Goal: Task Accomplishment & Management: Complete application form

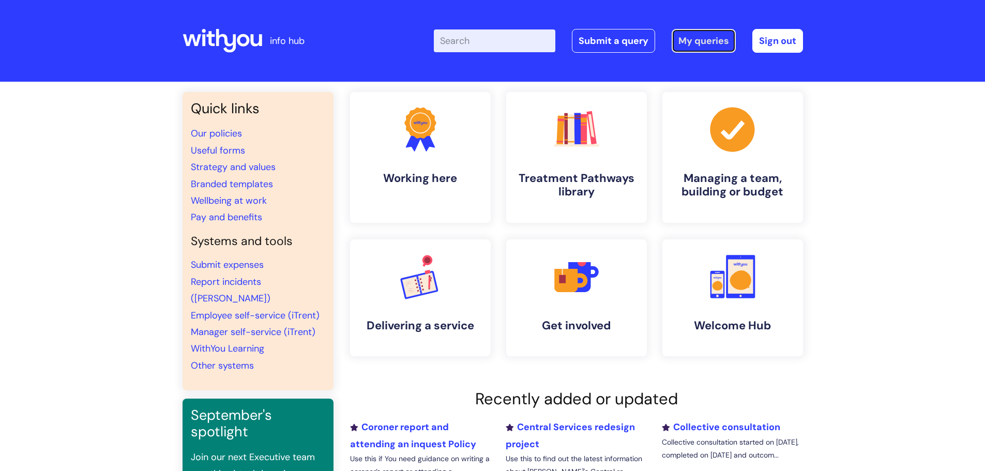
click at [706, 46] on link "My queries" at bounding box center [704, 41] width 64 height 24
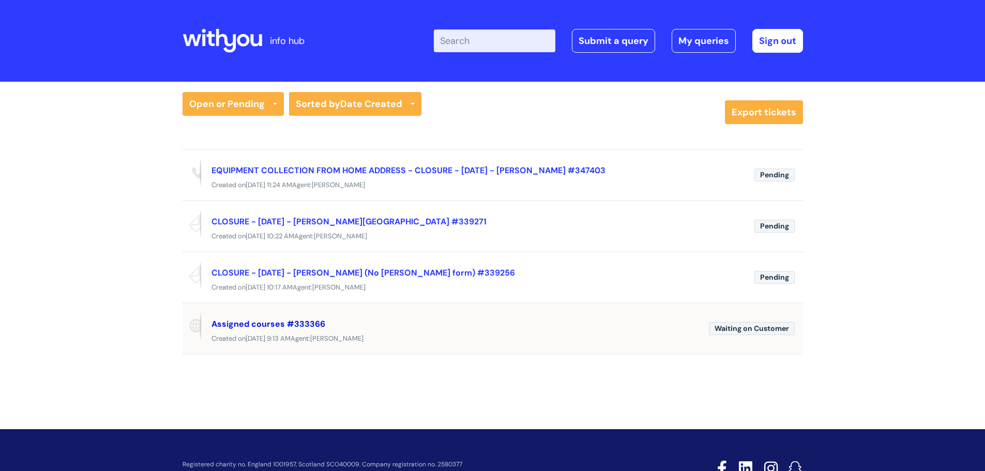
click at [264, 327] on link "Assigned courses #333366" at bounding box center [268, 324] width 114 height 11
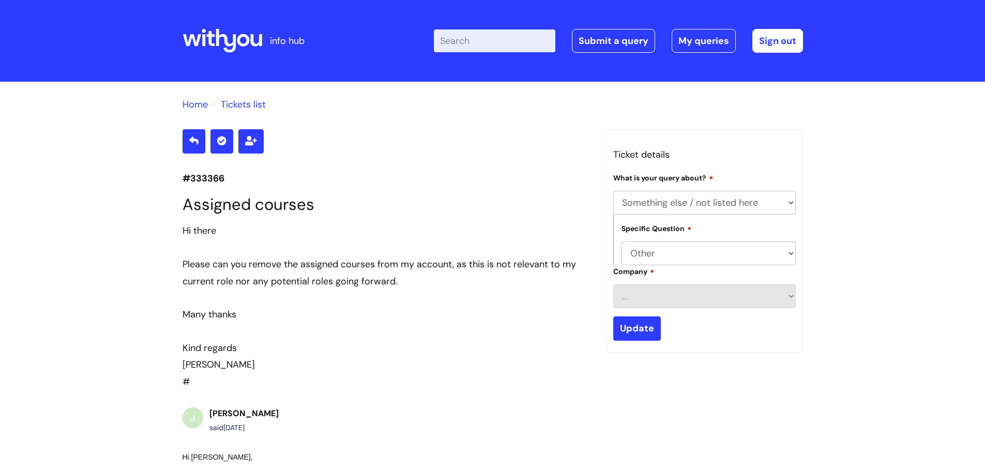
select select "Something else / not listed here"
select select "Other"
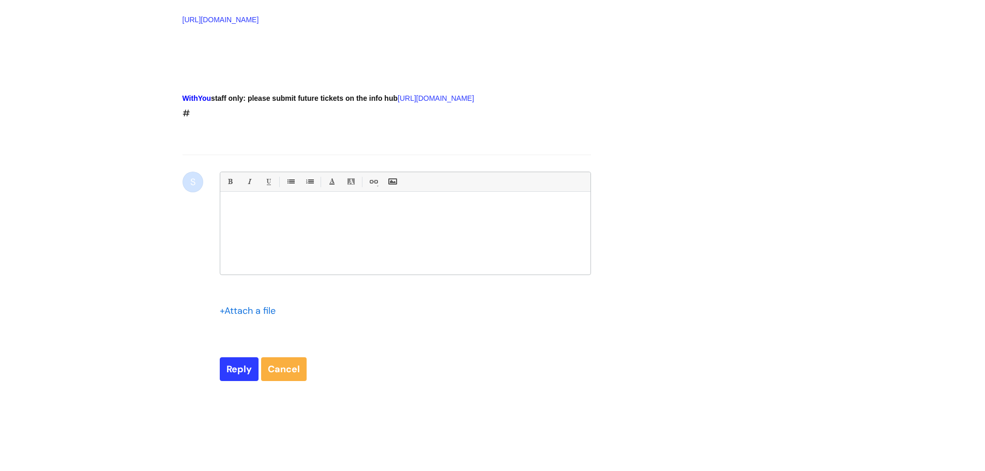
click at [255, 300] on div "Bold (Ctrl-B) Italic (Ctrl-I) Underline(Ctrl-U) • Unordered List (Ctrl-Shift-7)…" at bounding box center [405, 236] width 371 height 128
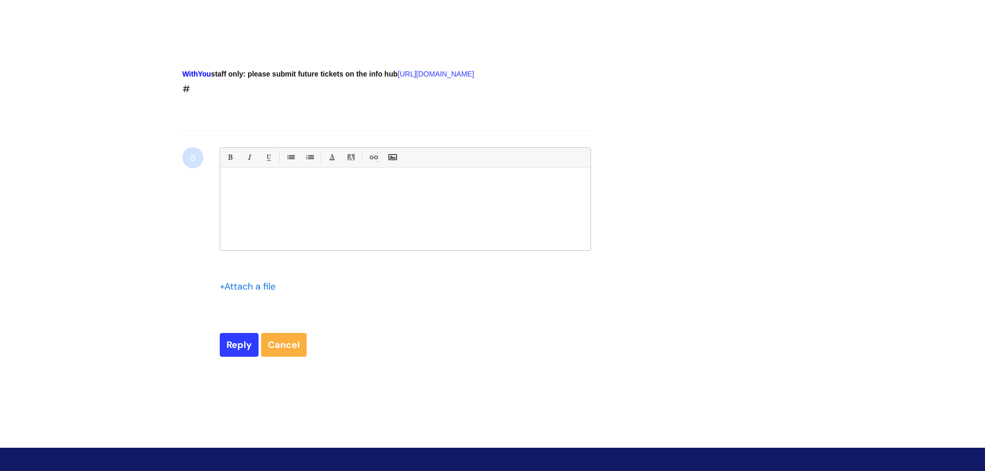
scroll to position [861, 0]
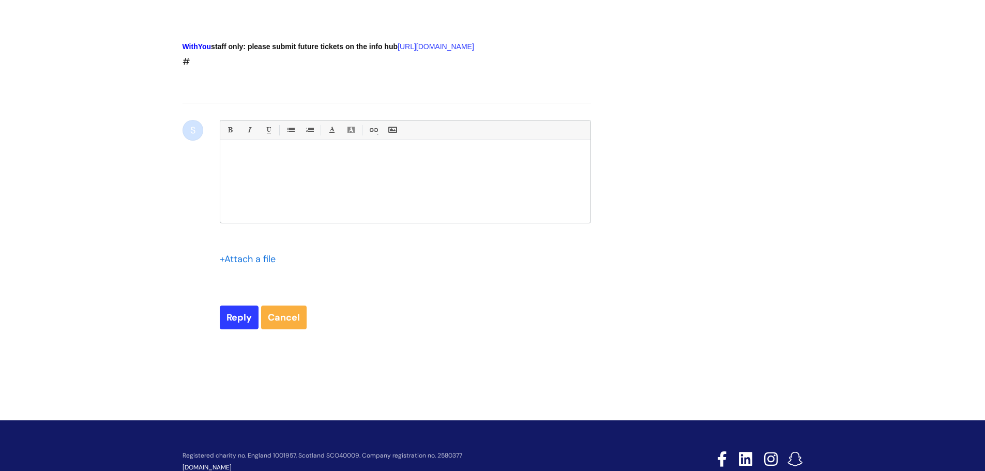
click at [250, 162] on p at bounding box center [405, 157] width 355 height 9
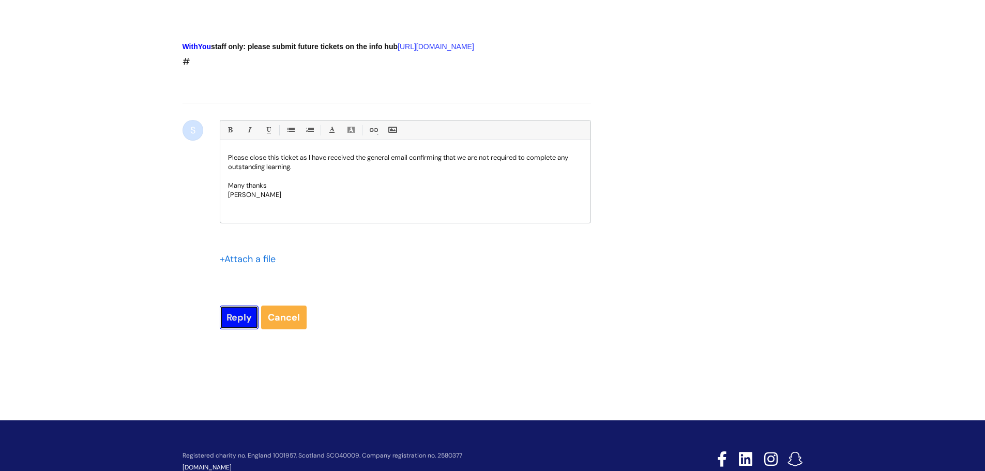
click at [233, 329] on input "Reply" at bounding box center [239, 318] width 39 height 24
type input "Please Wait..."
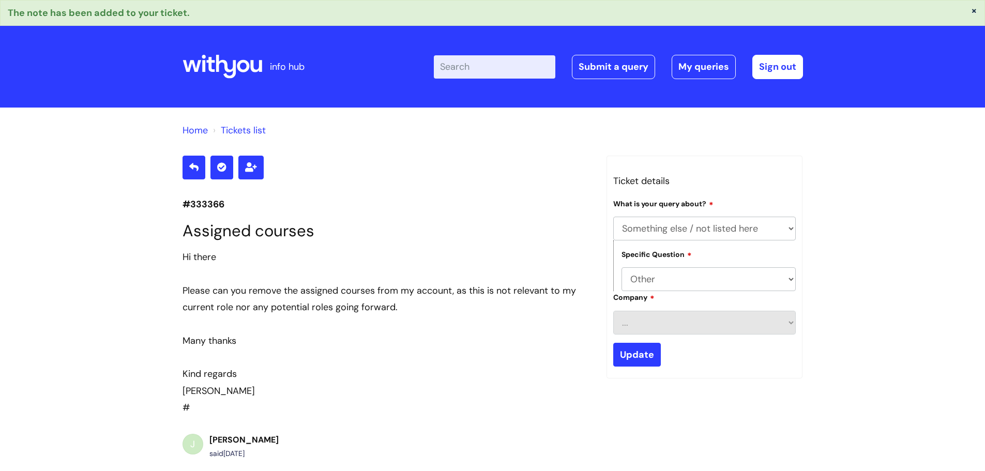
select select "Something else / not listed here"
select select "Other"
click at [695, 63] on link "My queries" at bounding box center [704, 67] width 64 height 24
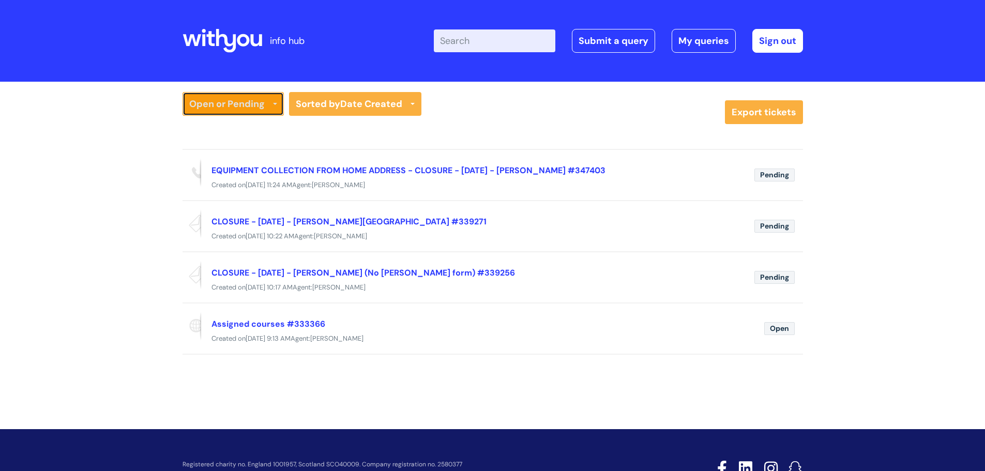
click at [275, 101] on link "Open or Pending" at bounding box center [233, 104] width 101 height 24
click at [216, 150] on link "Resolved or Closed" at bounding box center [233, 154] width 101 height 14
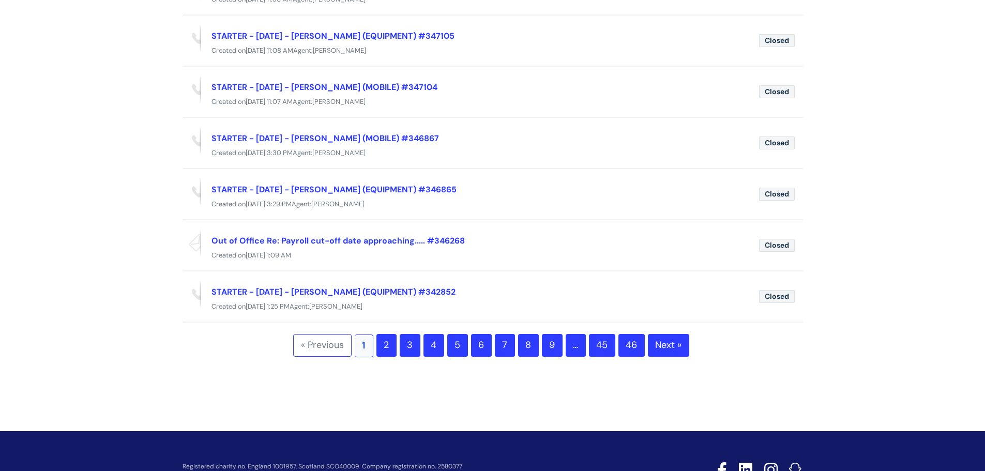
scroll to position [362, 0]
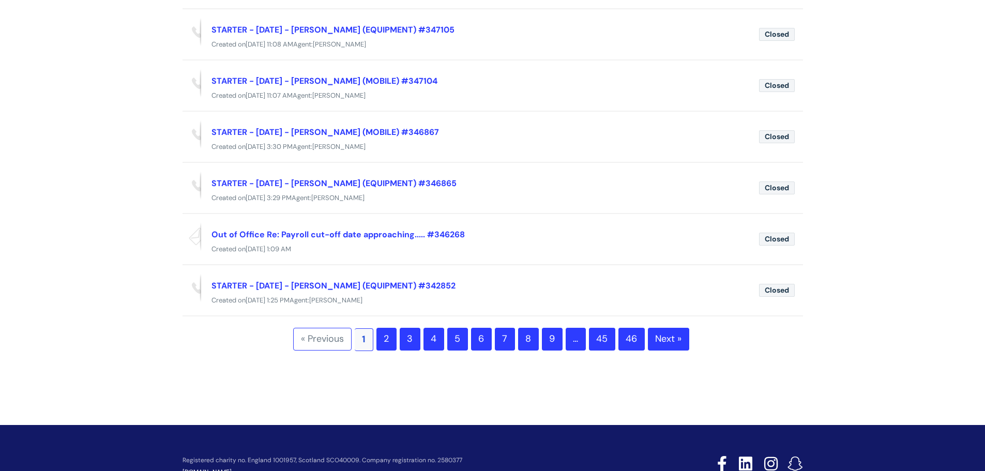
click at [387, 340] on link "2" at bounding box center [386, 339] width 20 height 23
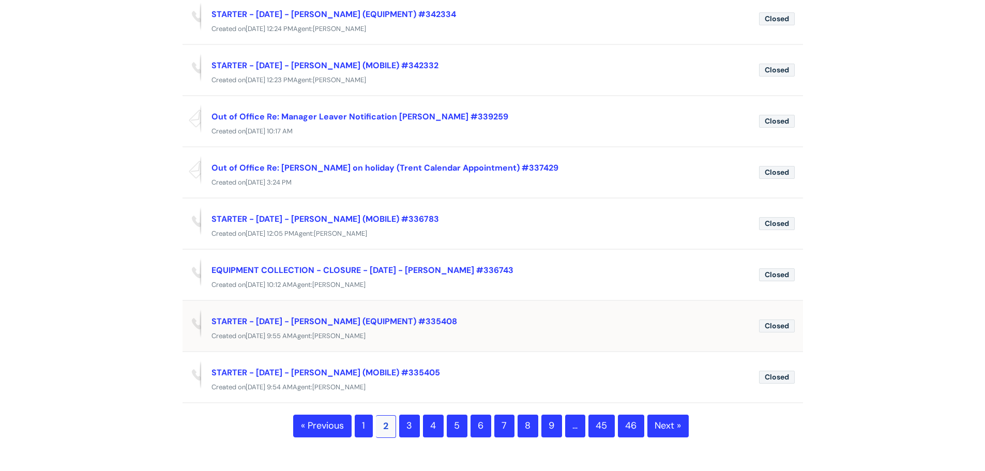
scroll to position [310, 0]
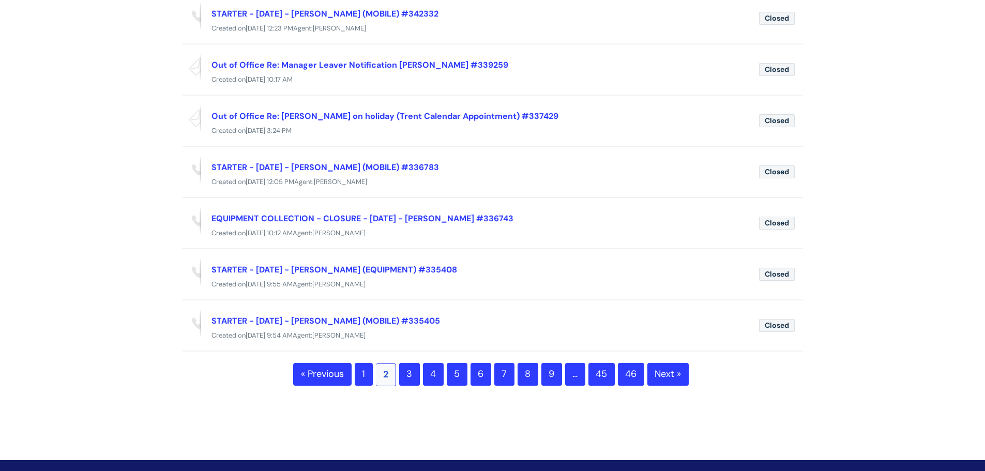
click at [477, 373] on link "6" at bounding box center [481, 374] width 21 height 23
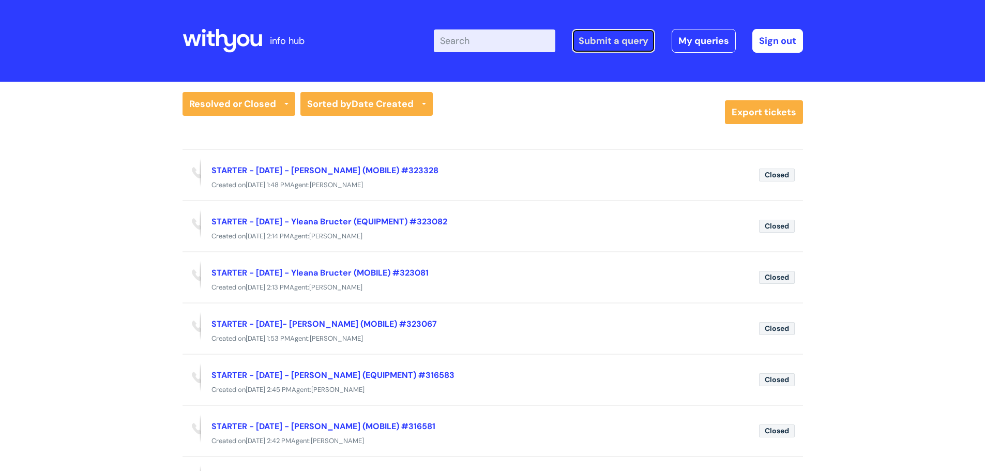
click at [619, 41] on link "Submit a query" at bounding box center [613, 41] width 83 height 24
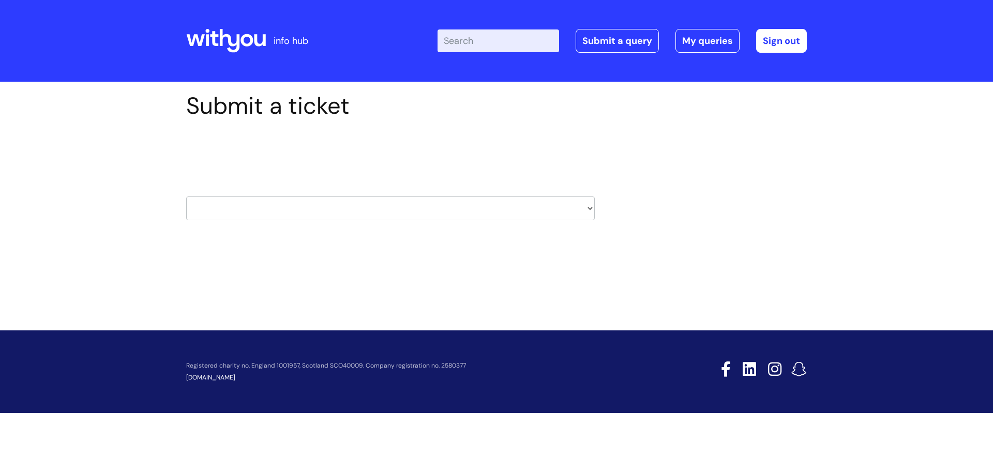
click at [587, 208] on select "HR / People IT and Support Clinical Drug Alerts Finance Accounts Data Support T…" at bounding box center [390, 208] width 408 height 24
select select "pensions"
click at [186, 196] on select "HR / People IT and Support Clinical Drug Alerts Finance Accounts Data Support T…" at bounding box center [390, 208] width 408 height 24
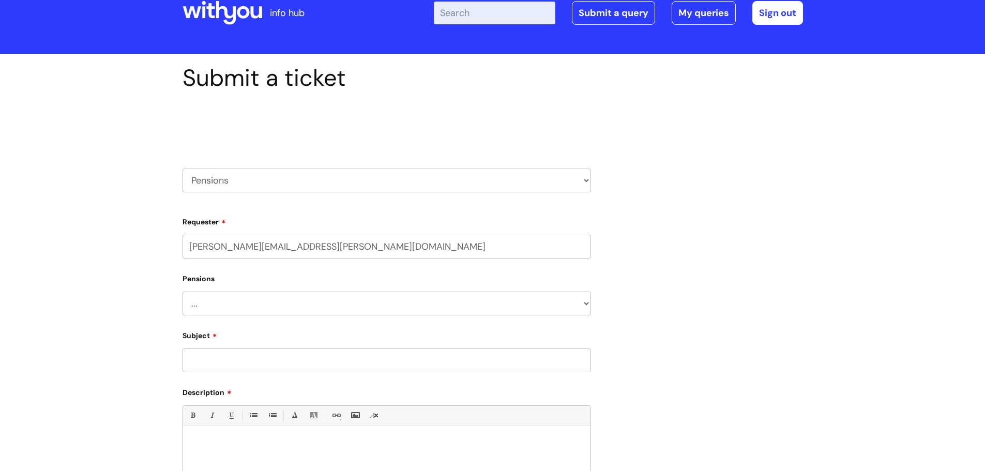
scroll to position [52, 0]
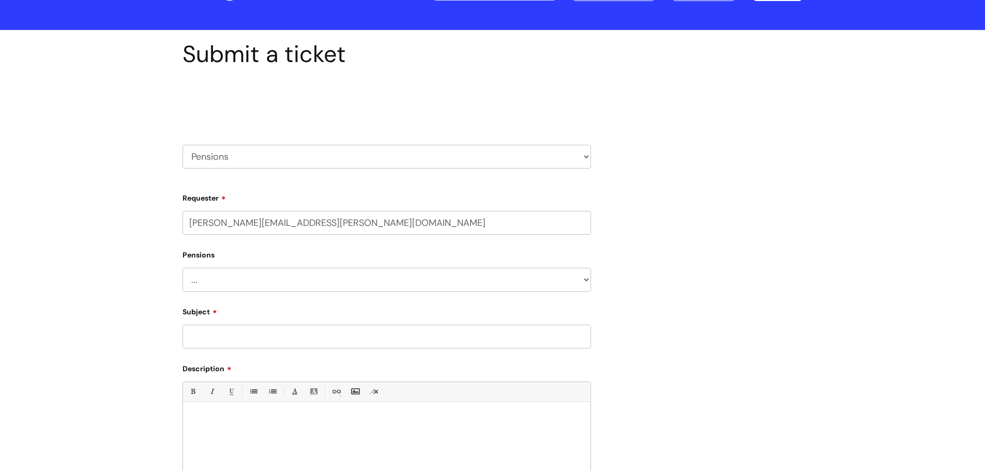
click at [585, 280] on select "... Membership Schemes Pensions" at bounding box center [387, 280] width 408 height 24
select select "Pensions"
click at [183, 268] on select "... Membership Schemes Pensions" at bounding box center [387, 280] width 408 height 24
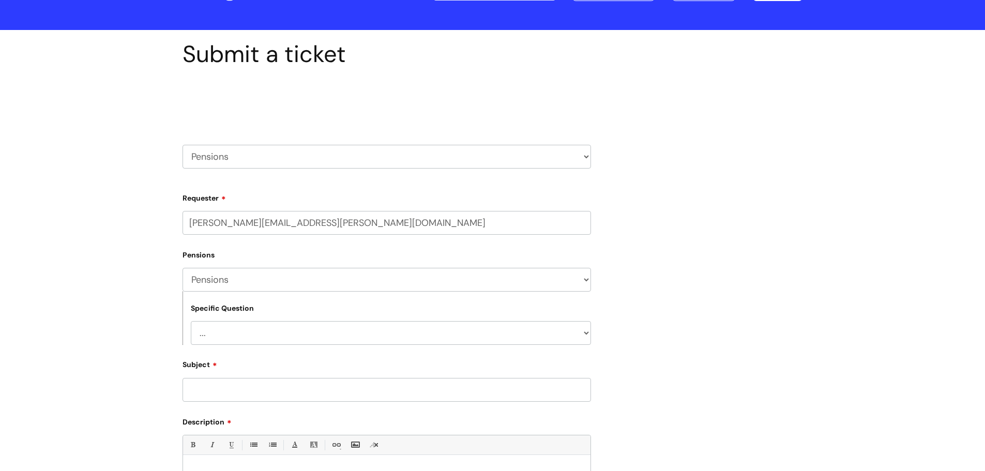
click at [584, 333] on select "... General pension queries Pension joiners and opt outs Pension rate changes" at bounding box center [391, 333] width 400 height 24
select select "General pension queries"
click at [191, 321] on select "... General pension queries Pension joiners and opt outs Pension rate changes" at bounding box center [391, 333] width 400 height 24
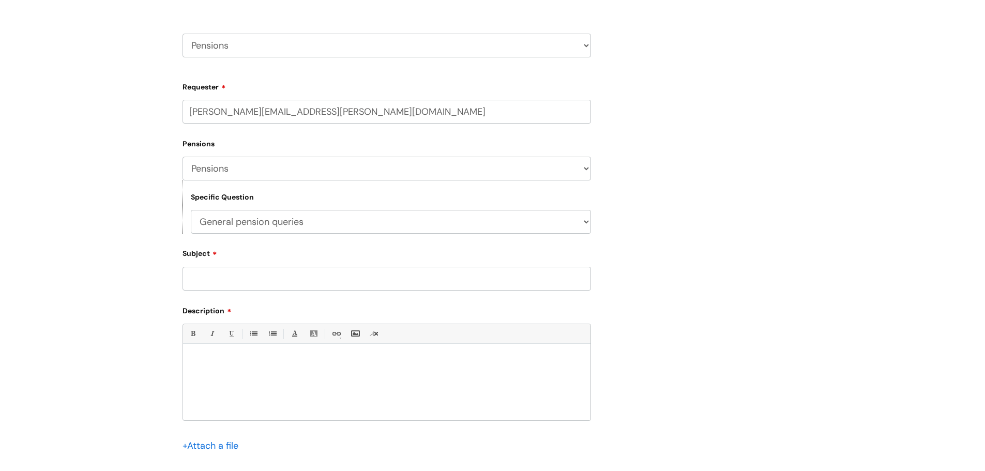
scroll to position [207, 0]
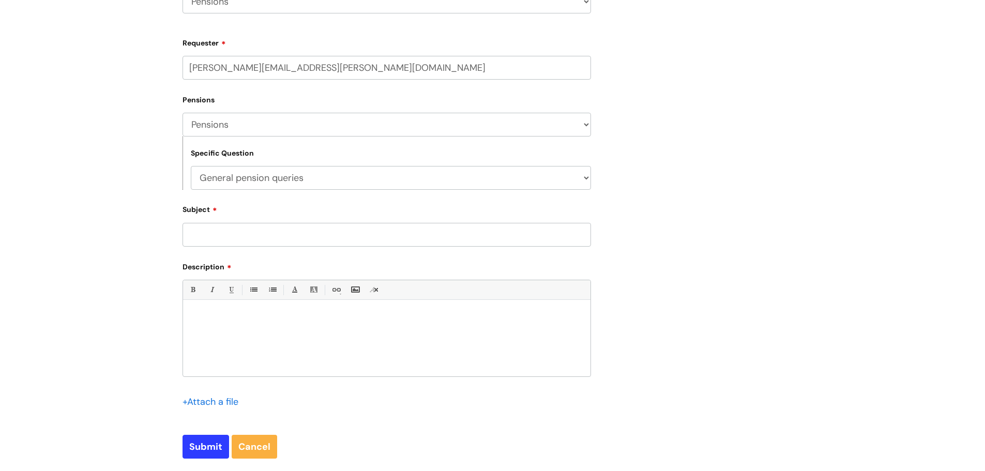
click at [241, 231] on input "Subject" at bounding box center [387, 235] width 408 height 24
type input "Name change with pension company"
click at [211, 307] on div at bounding box center [386, 340] width 407 height 71
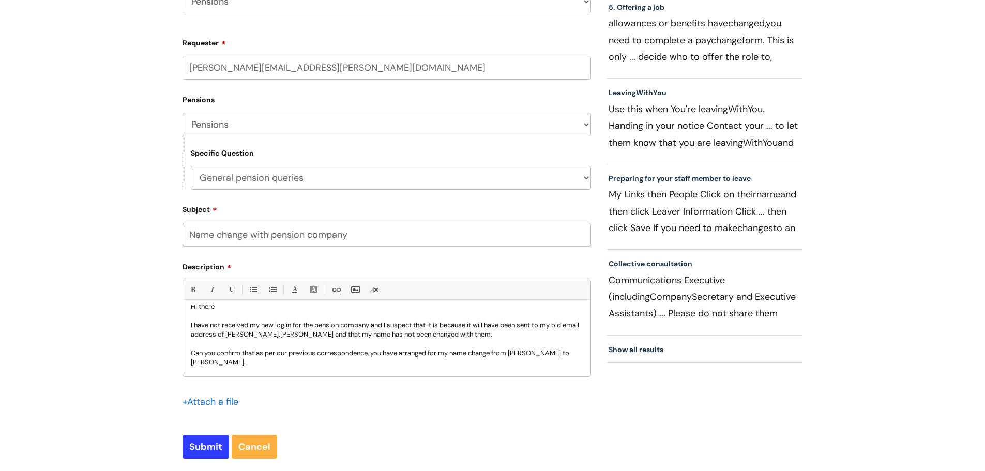
scroll to position [20, 0]
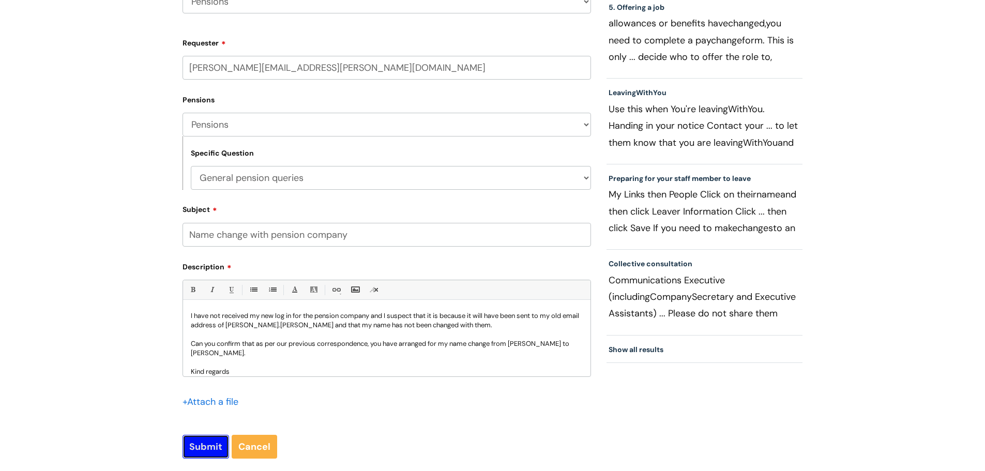
click at [197, 439] on input "Submit" at bounding box center [206, 447] width 47 height 24
type input "Please Wait..."
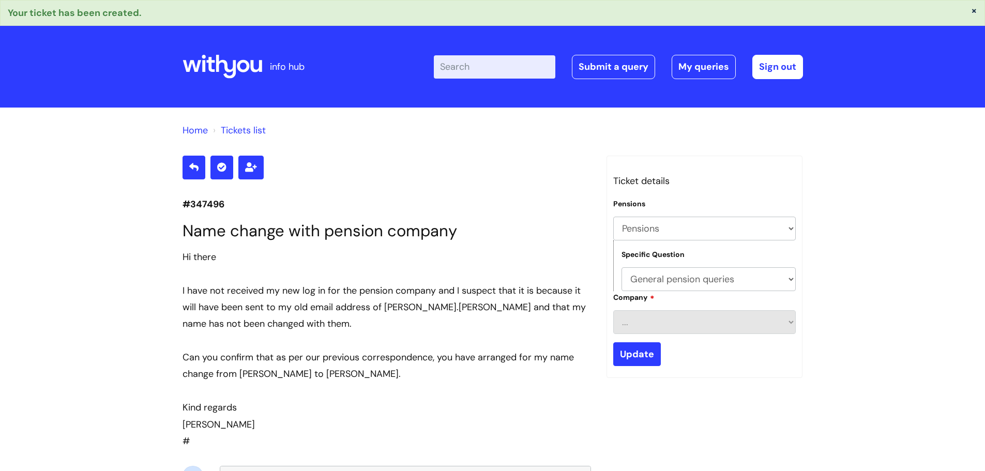
select select "Pensions"
select select "General pension queries"
